Goal: Information Seeking & Learning: Learn about a topic

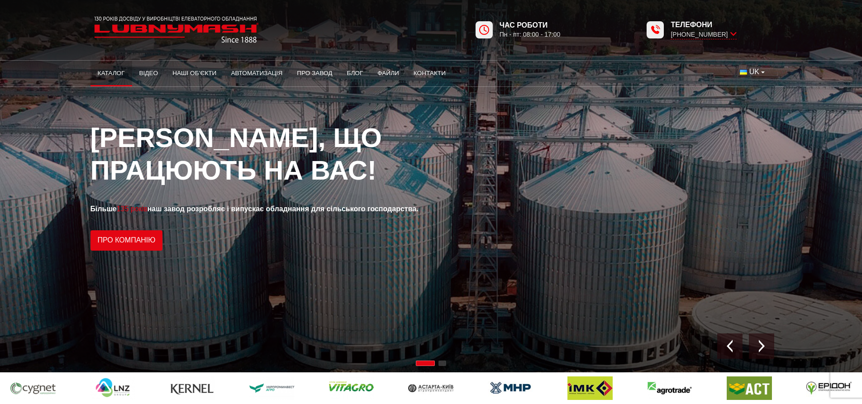
click at [112, 72] on link "Каталог" at bounding box center [111, 73] width 42 height 20
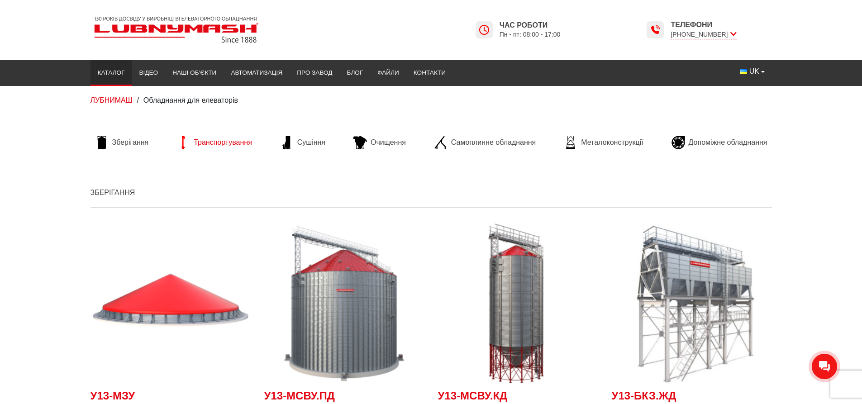
click at [212, 142] on span "Транспортування" at bounding box center [223, 143] width 58 height 10
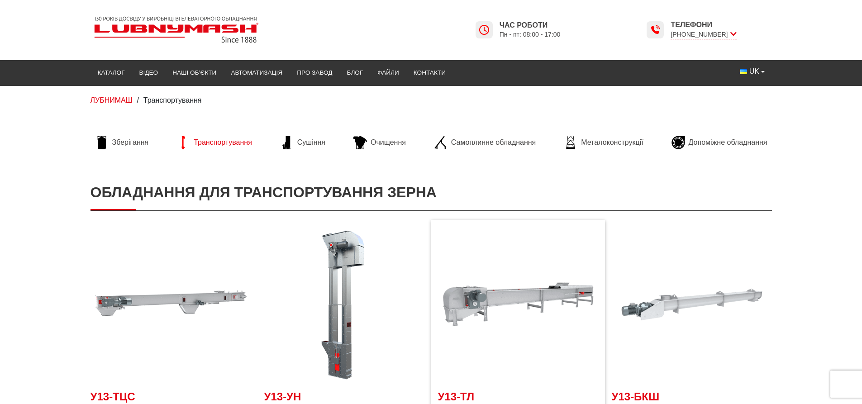
scroll to position [45, 0]
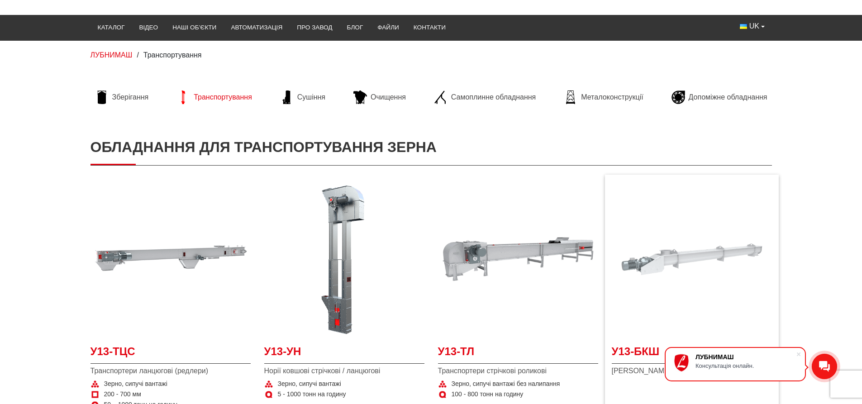
click at [679, 257] on img at bounding box center [692, 259] width 160 height 160
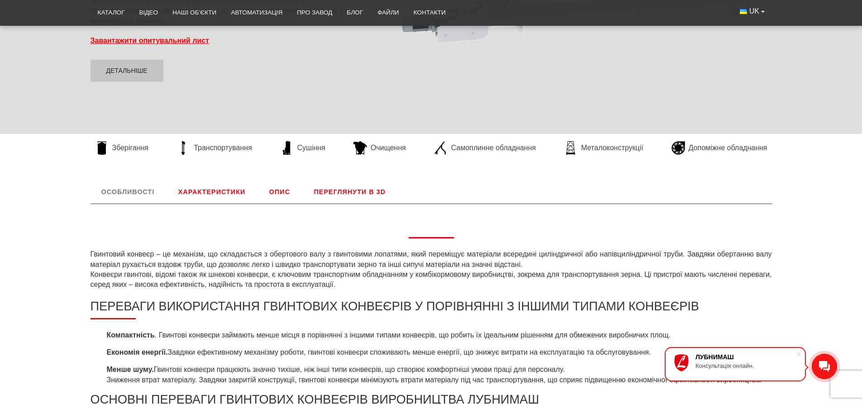
scroll to position [90, 0]
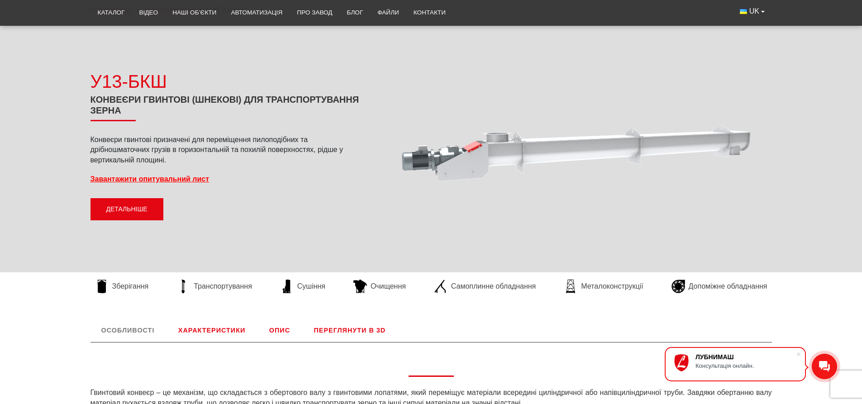
click at [133, 209] on link "Детальніше" at bounding box center [126, 209] width 73 height 23
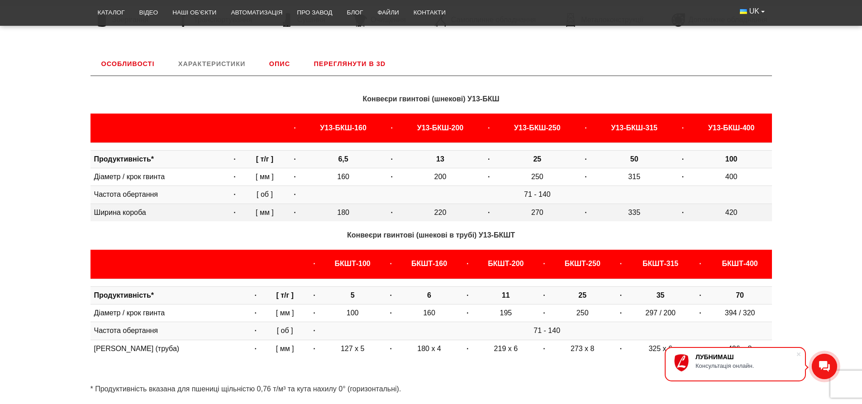
scroll to position [377, 0]
